Goal: Information Seeking & Learning: Understand process/instructions

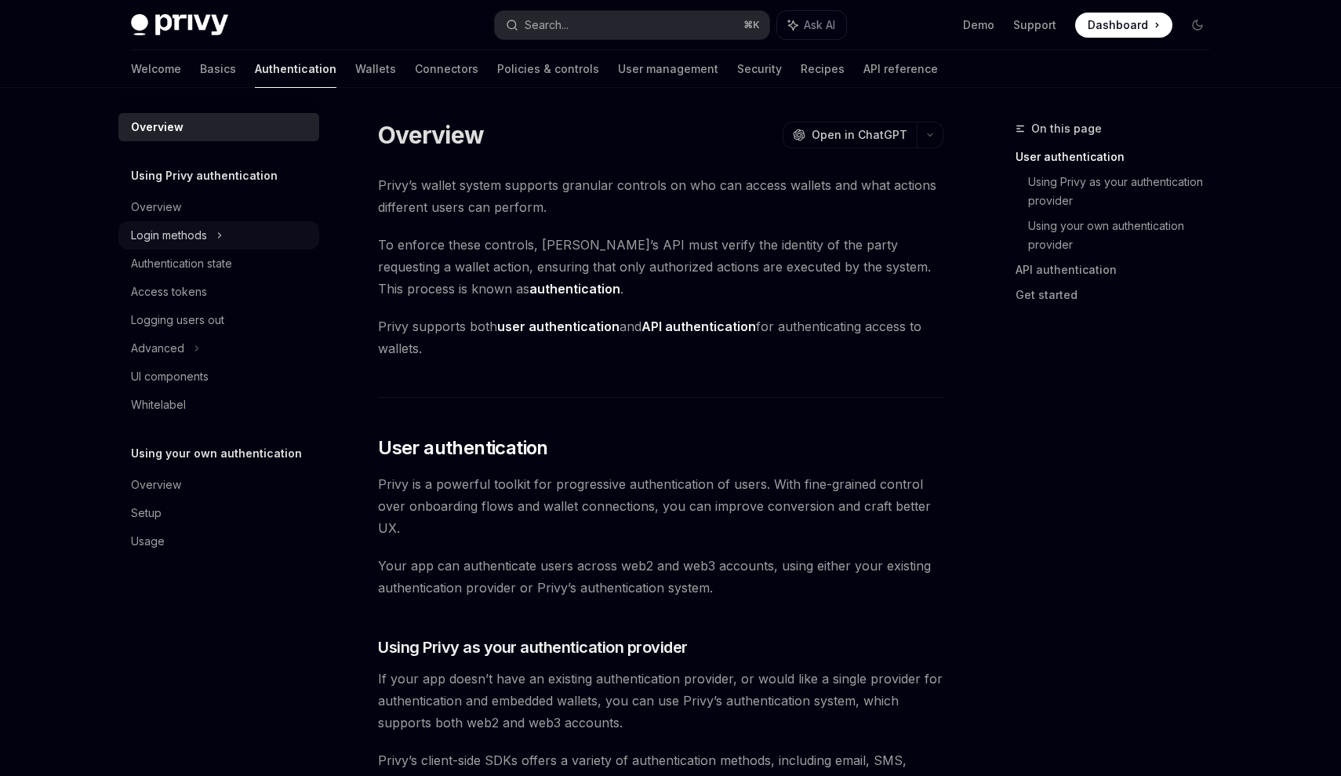
click at [220, 224] on div "Login methods" at bounding box center [218, 235] width 201 height 28
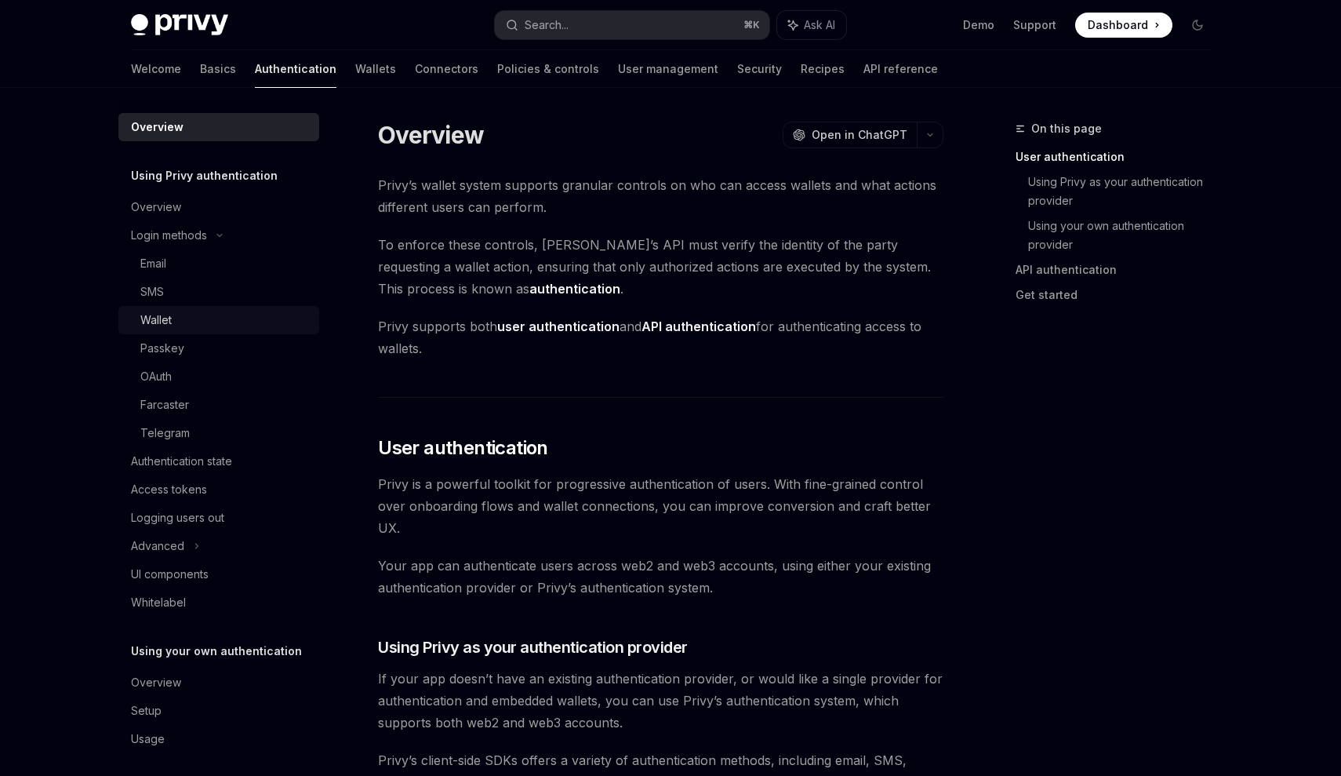
click at [176, 332] on link "Wallet" at bounding box center [218, 320] width 201 height 28
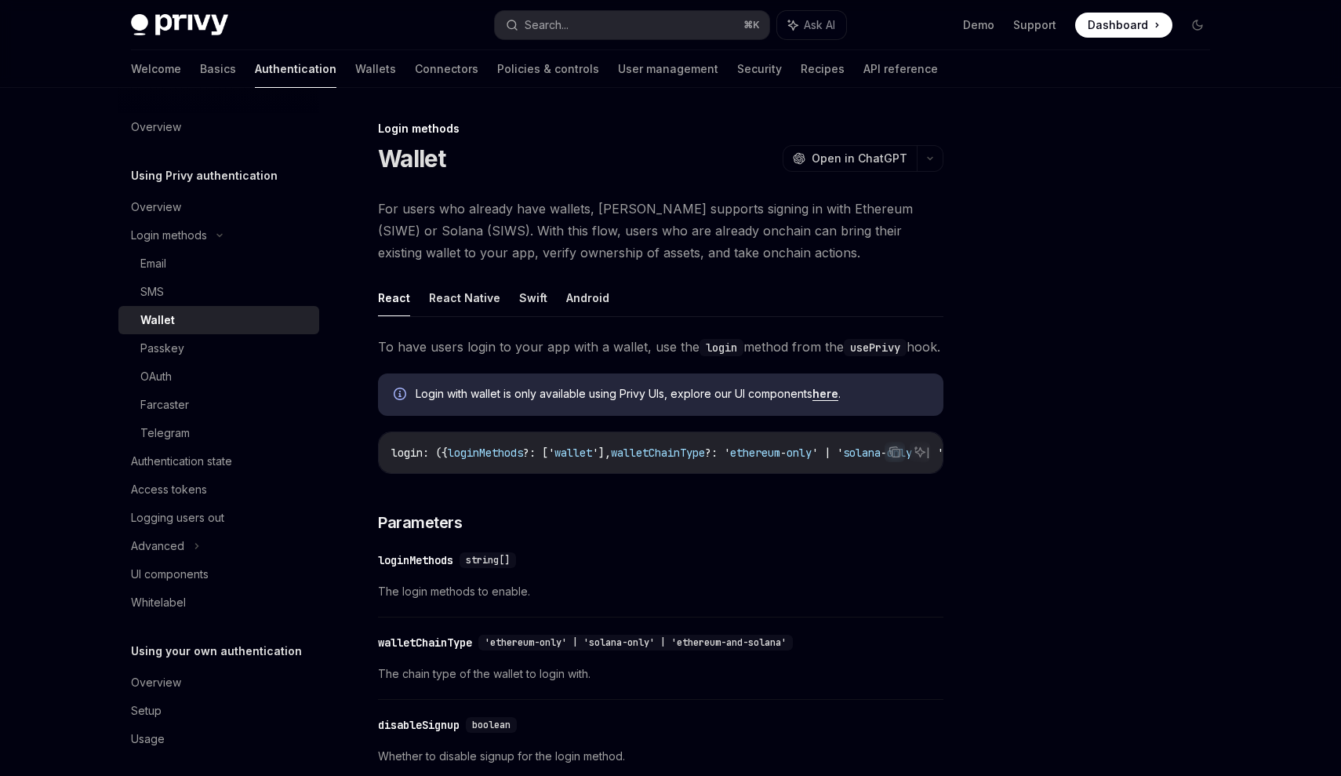
click at [175, 325] on div "Wallet" at bounding box center [224, 320] width 169 height 19
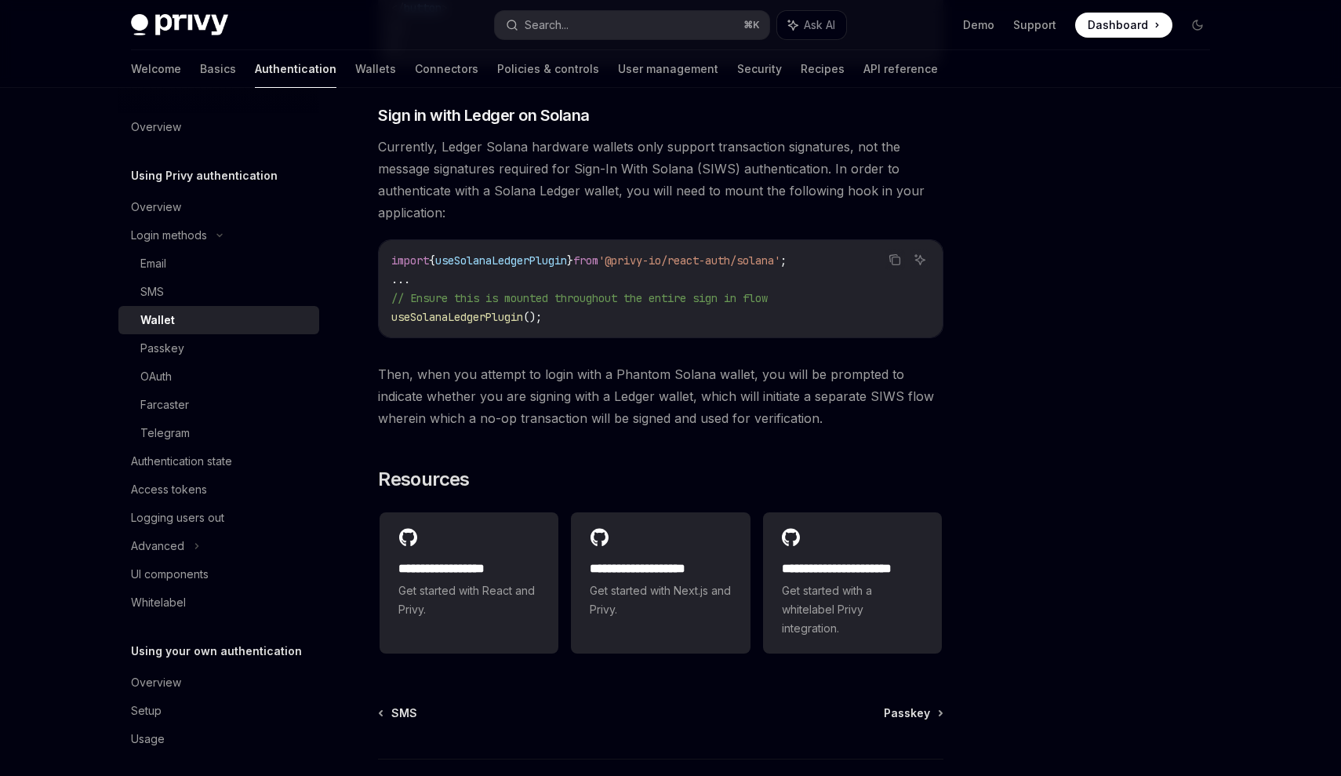
scroll to position [1506, 0]
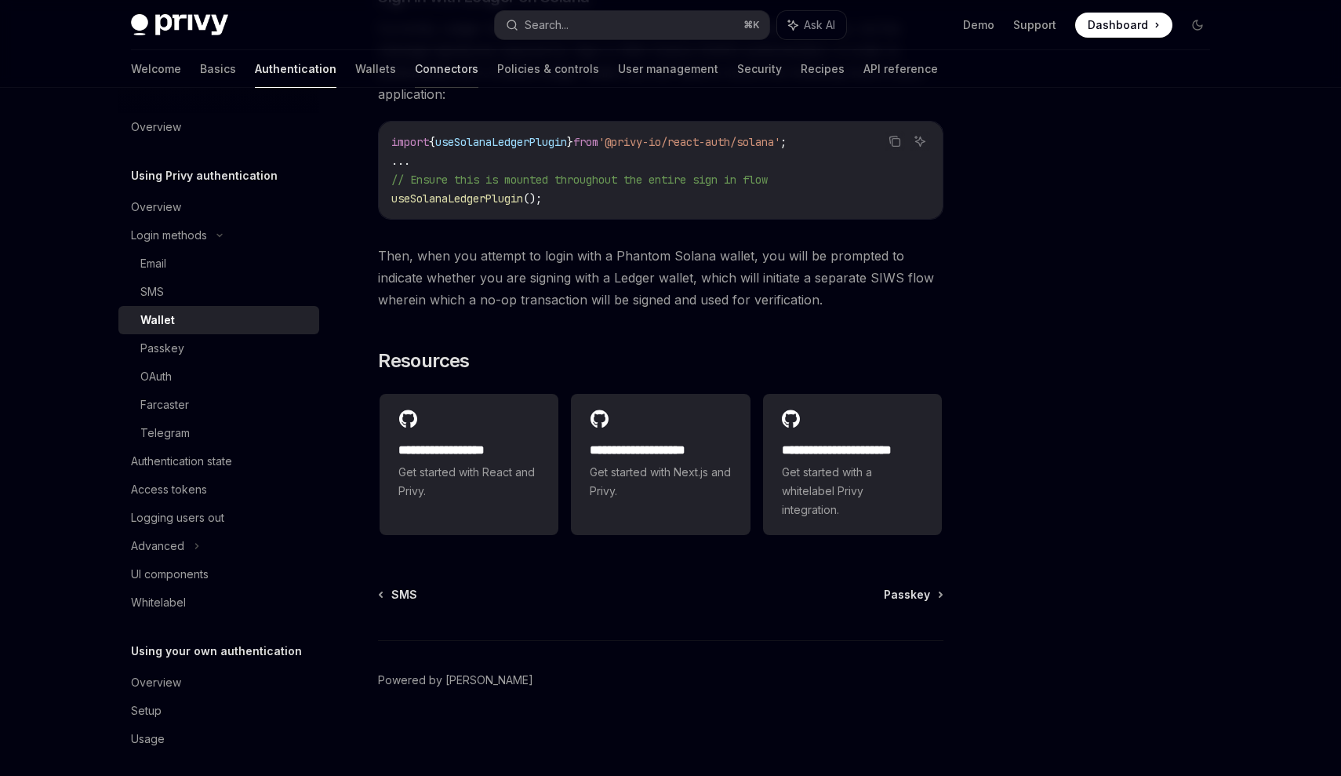
click at [415, 74] on link "Connectors" at bounding box center [447, 69] width 64 height 38
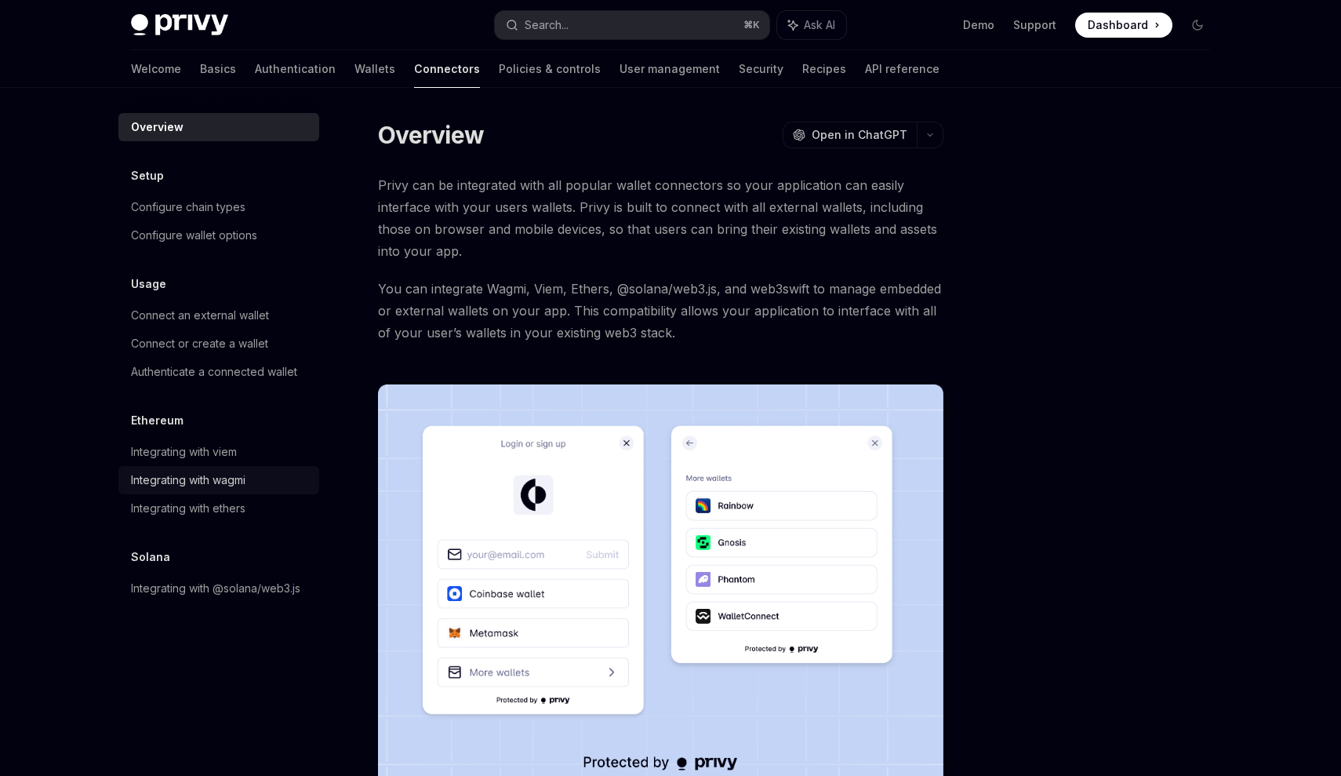
click at [216, 486] on div "Integrating with wagmi" at bounding box center [188, 480] width 114 height 19
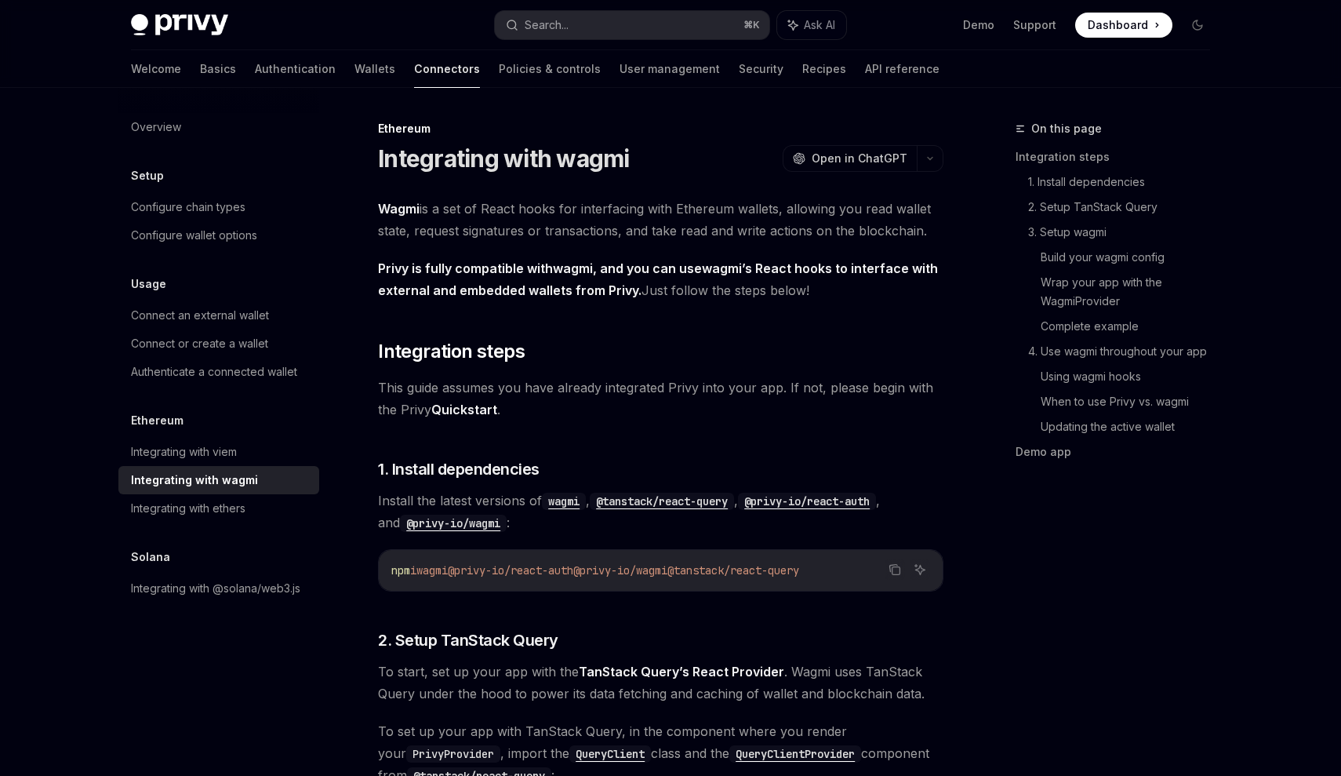
type textarea "*"
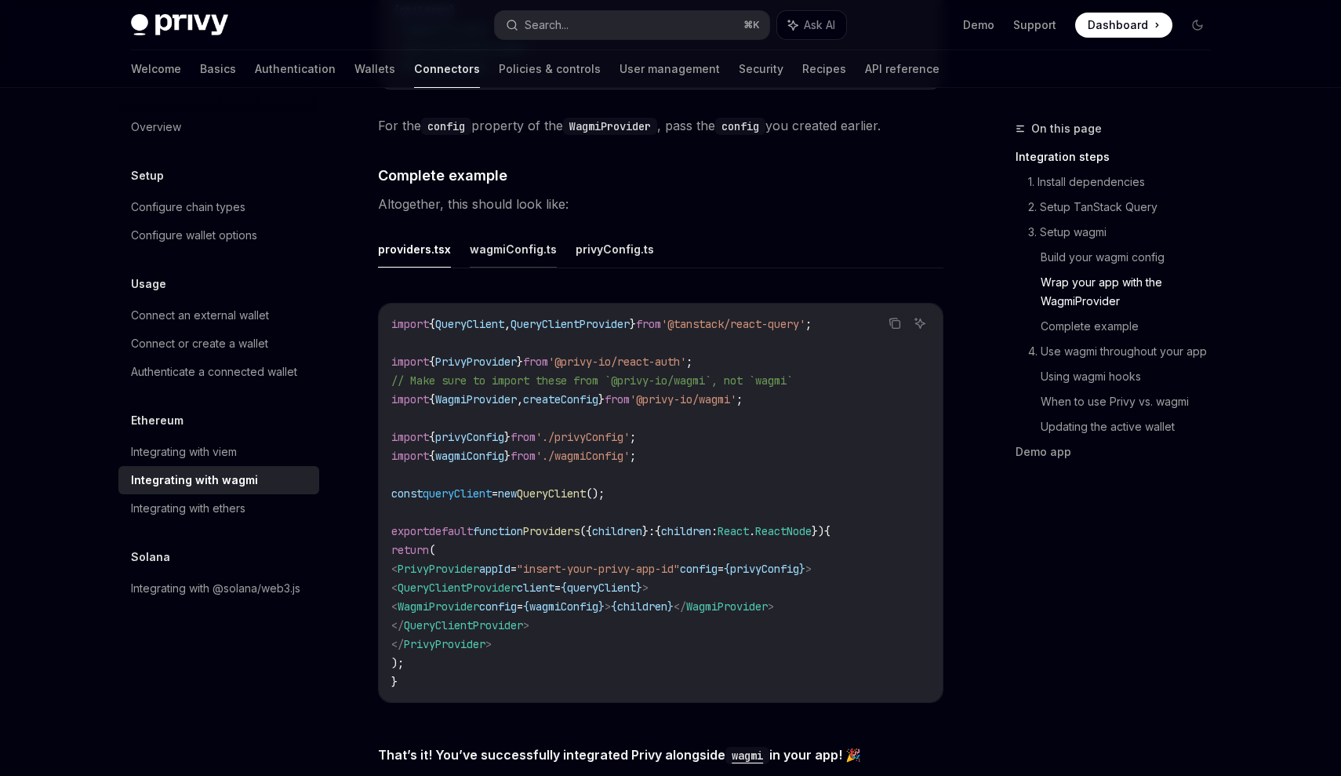
scroll to position [2751, 0]
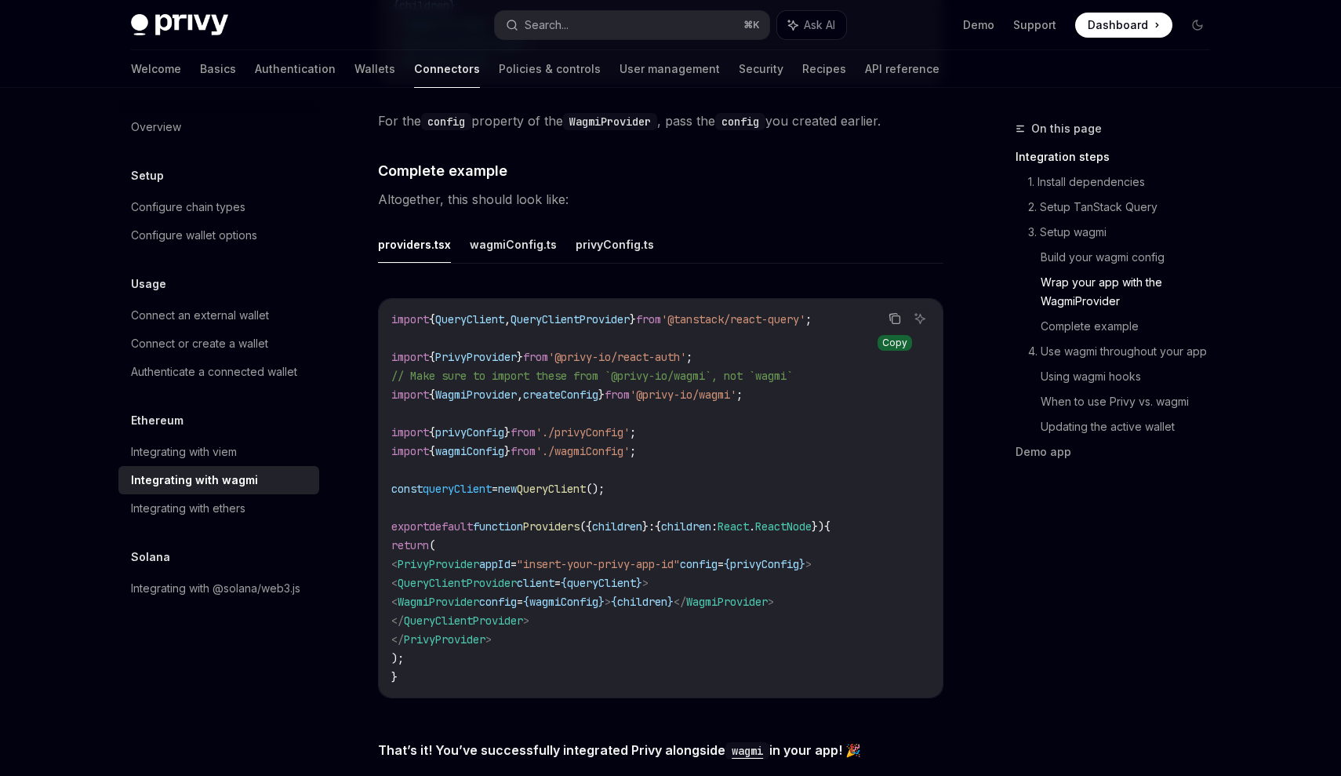
click at [889, 312] on icon "Copy the contents from the code block" at bounding box center [895, 318] width 13 height 13
